Goal: Information Seeking & Learning: Learn about a topic

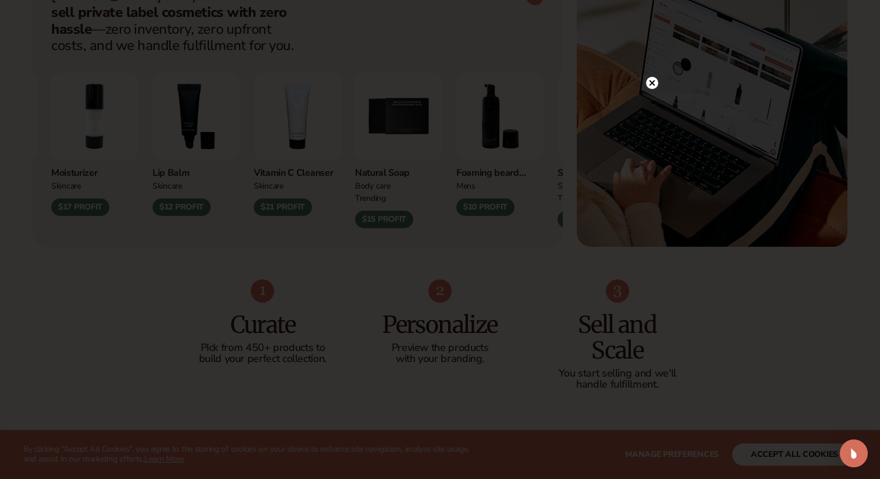
scroll to position [546, 0]
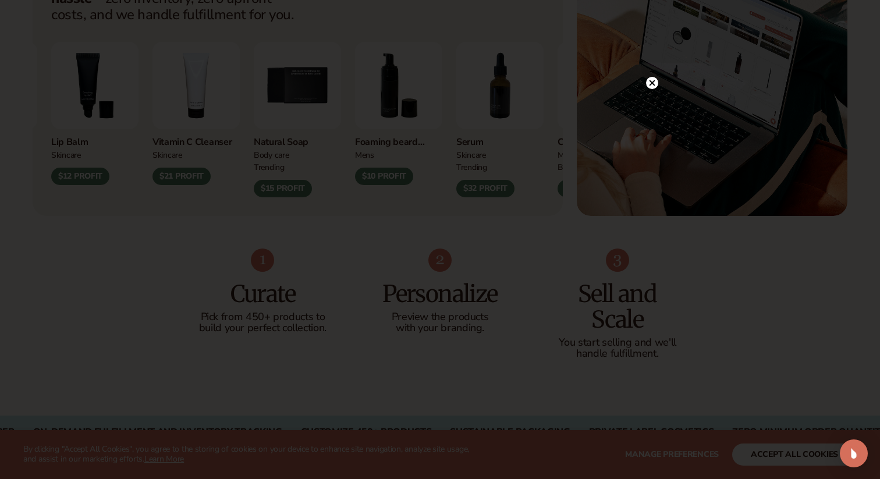
click at [653, 83] on circle at bounding box center [652, 83] width 12 height 12
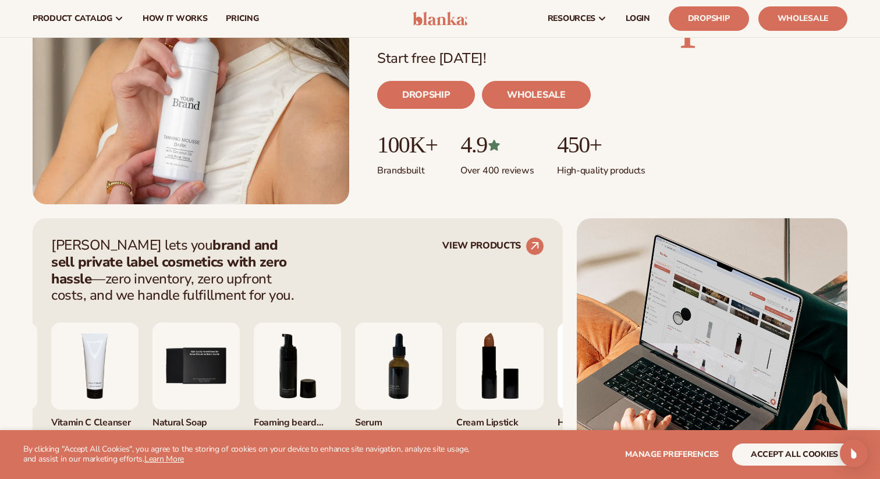
scroll to position [253, 0]
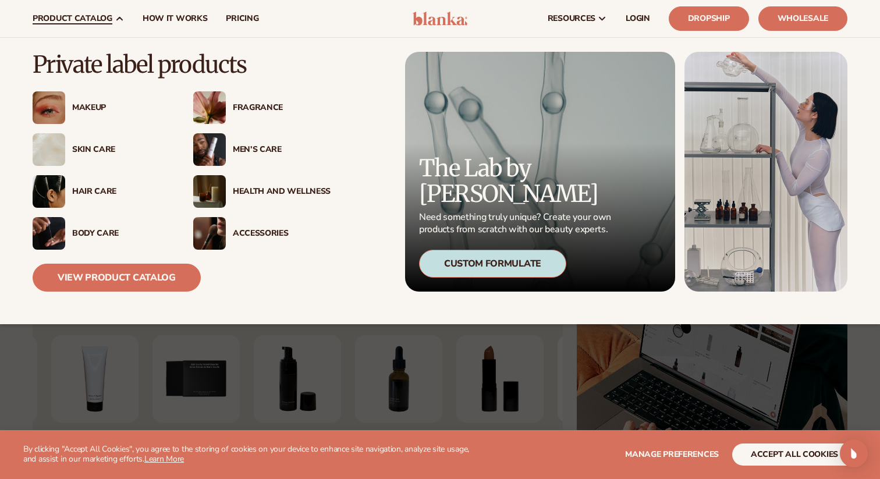
click at [90, 151] on div "Skin Care" at bounding box center [121, 150] width 98 height 10
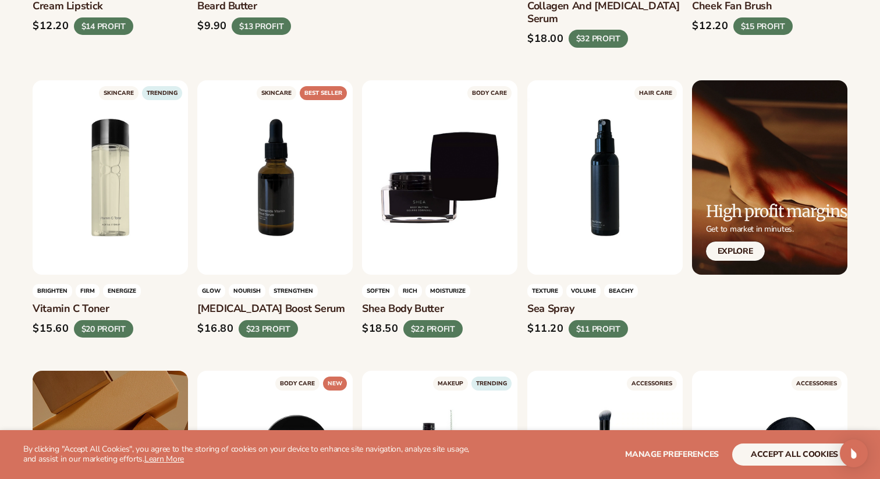
scroll to position [1758, 0]
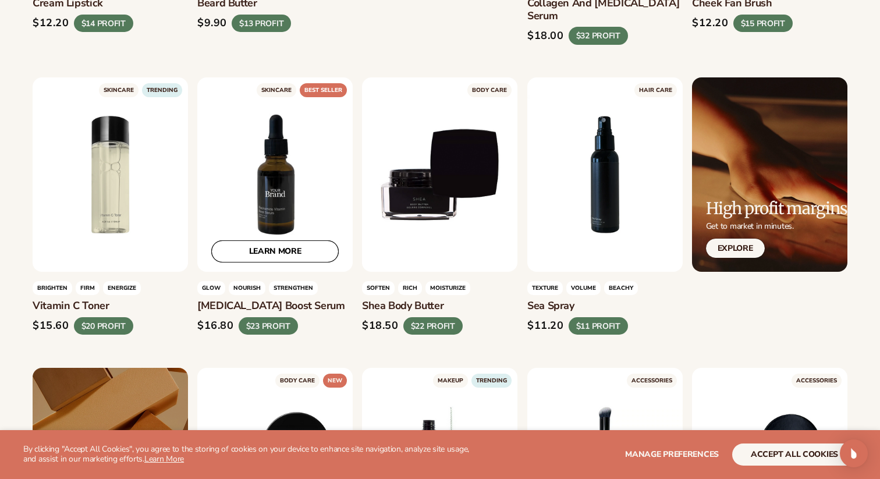
click at [282, 243] on link "LEARN MORE" at bounding box center [274, 251] width 127 height 22
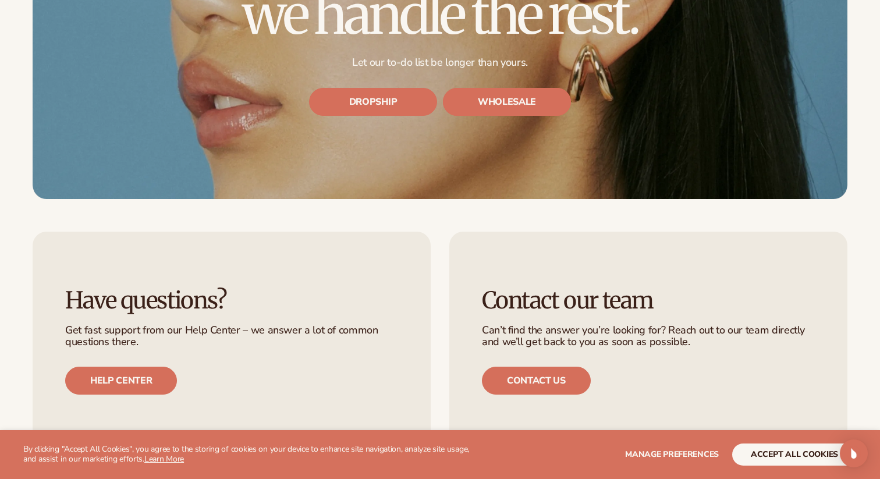
scroll to position [3514, 0]
